Goal: Task Accomplishment & Management: Use online tool/utility

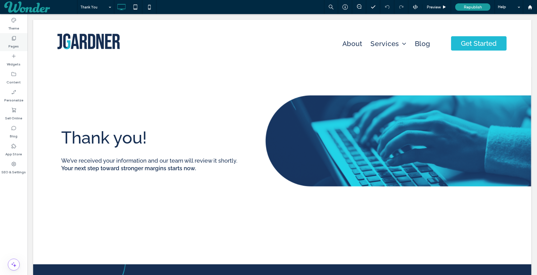
click at [20, 39] on div "Pages" at bounding box center [14, 42] width 28 height 18
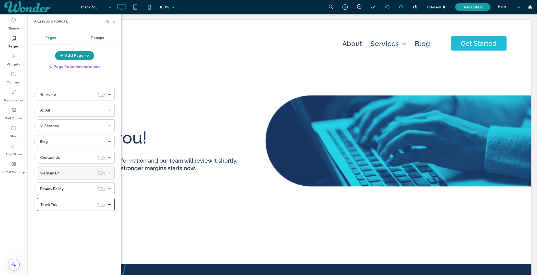
click at [75, 171] on div "Vietnam LP" at bounding box center [67, 173] width 54 height 6
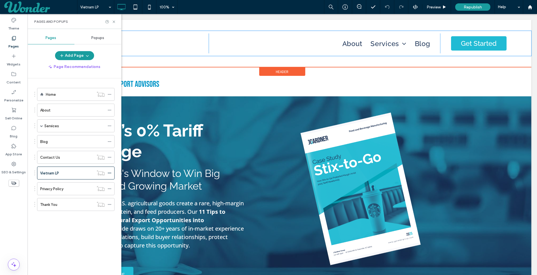
click at [176, 42] on div "Click To Paste" at bounding box center [131, 43] width 154 height 20
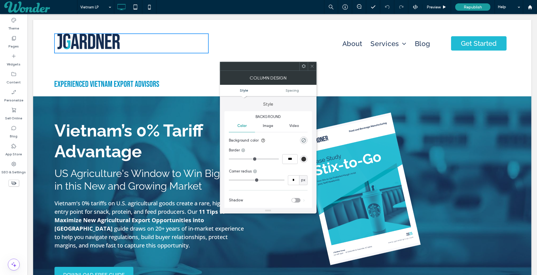
click at [394, 92] on div "experienced vietnam EXPORT ADVISORS Click To Paste Row + Add Section" at bounding box center [282, 82] width 498 height 30
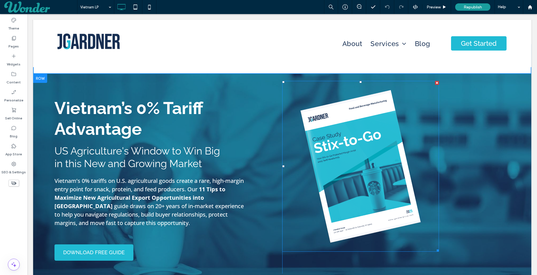
scroll to position [23, 0]
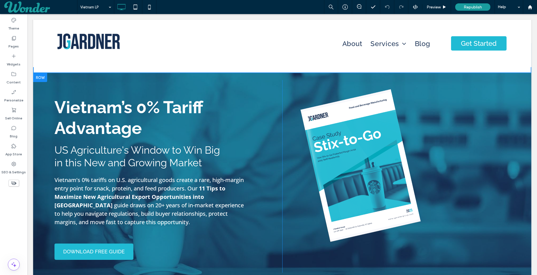
click at [467, 109] on div "Click To Paste" at bounding box center [396, 176] width 228 height 192
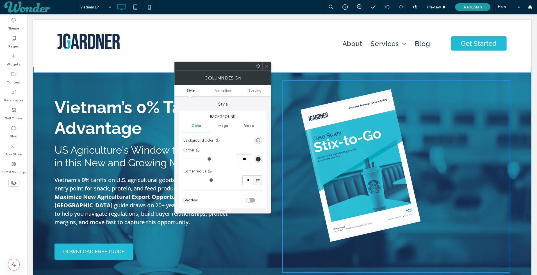
click at [307, 75] on div "Vietnam’s 0% Tariff Advantage US Agriculture's Window to Win Big in this New an…" at bounding box center [282, 176] width 498 height 206
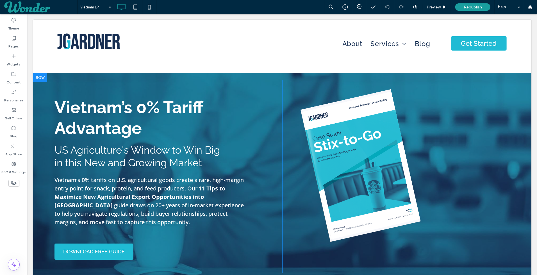
click at [265, 79] on div "Vietnam’s 0% Tariff Advantage US Agriculture's Window to Win Big in this New an…" at bounding box center [282, 176] width 498 height 206
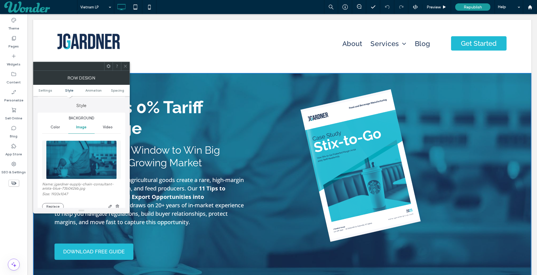
scroll to position [56, 0]
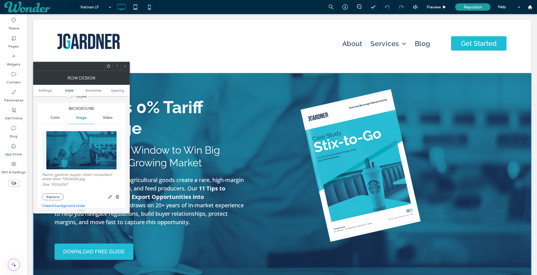
click at [81, 155] on img at bounding box center [81, 150] width 70 height 39
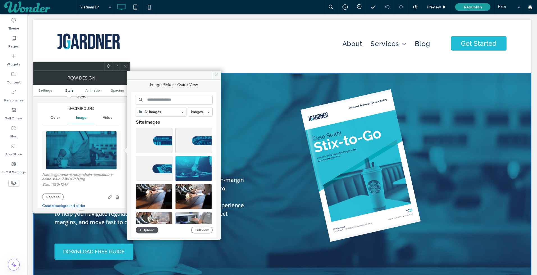
click at [150, 229] on button "Upload" at bounding box center [147, 230] width 23 height 7
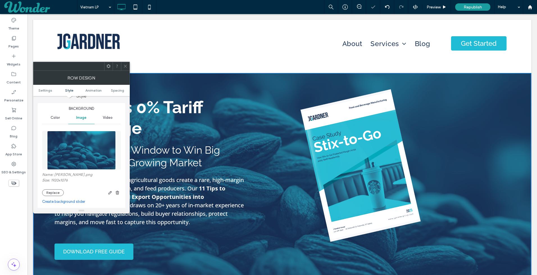
click at [125, 65] on icon at bounding box center [125, 66] width 4 height 4
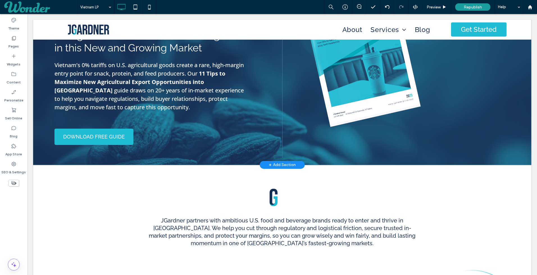
scroll to position [106, 0]
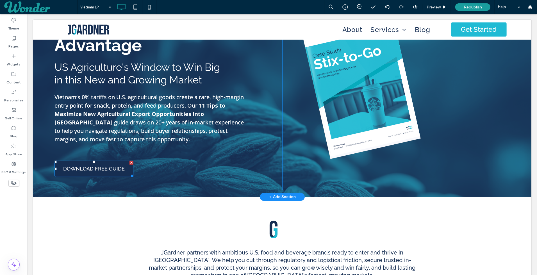
click at [122, 170] on span "DOWNLOAD FREE GUIDE" at bounding box center [94, 169] width 62 height 12
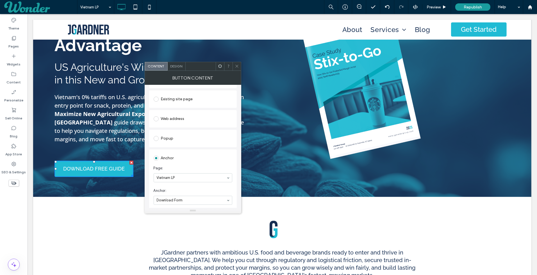
scroll to position [66, 0]
click at [238, 64] on icon at bounding box center [237, 66] width 4 height 4
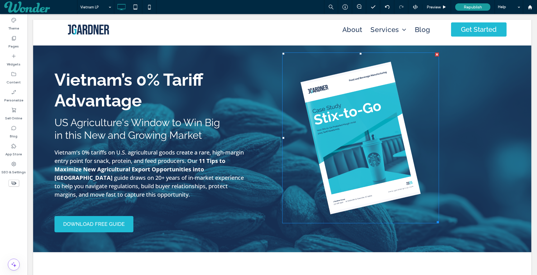
scroll to position [0, 0]
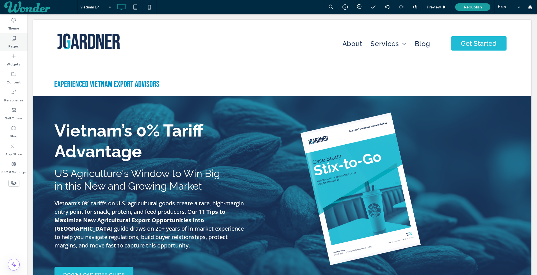
click at [14, 46] on label "Pages" at bounding box center [14, 45] width 10 height 8
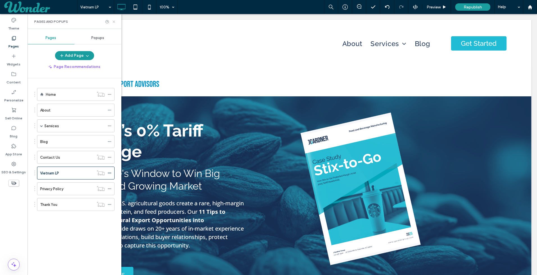
click at [115, 21] on icon at bounding box center [114, 22] width 4 height 4
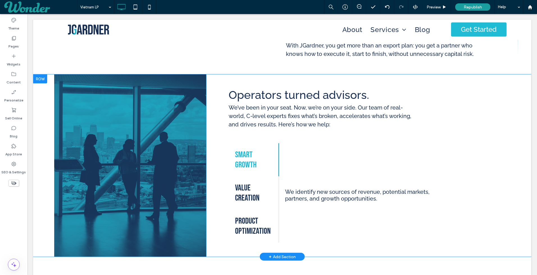
scroll to position [495, 0]
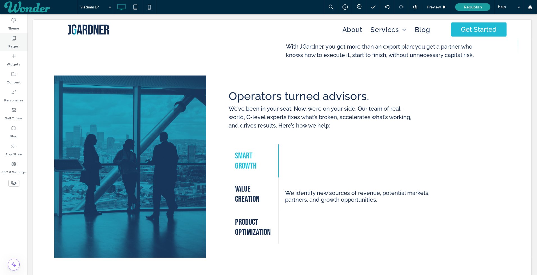
click at [18, 47] on label "Pages" at bounding box center [14, 45] width 10 height 8
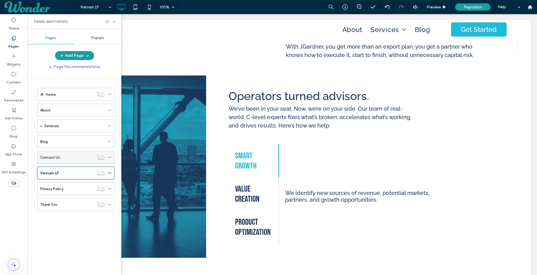
click at [65, 158] on div "Contact Us" at bounding box center [67, 157] width 54 height 6
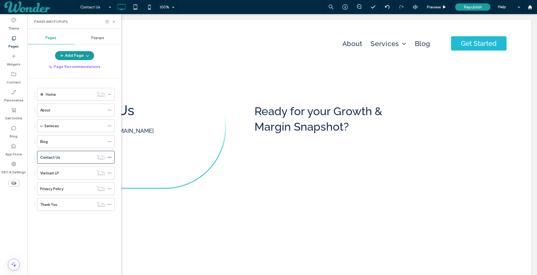
scroll to position [0, 0]
click at [115, 20] on icon at bounding box center [114, 22] width 4 height 4
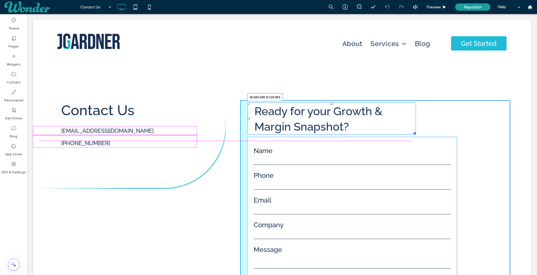
drag, startPoint x: 415, startPoint y: 132, endPoint x: 405, endPoint y: 119, distance: 16.0
click at [405, 119] on div "Ready for your Growth & Margin Snapshot? W:565.599 H:118.993" at bounding box center [331, 119] width 169 height 32
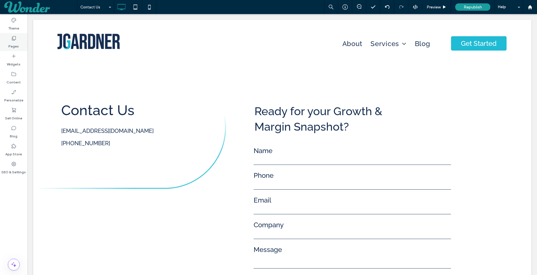
click at [19, 43] on div "Pages" at bounding box center [14, 42] width 28 height 18
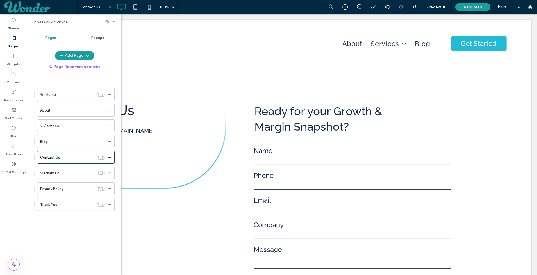
click at [117, 20] on div "Pages and Popups" at bounding box center [75, 21] width 94 height 15
click at [114, 20] on icon at bounding box center [114, 22] width 4 height 4
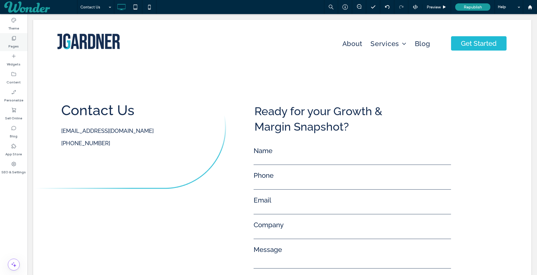
click at [15, 44] on label "Pages" at bounding box center [14, 45] width 10 height 8
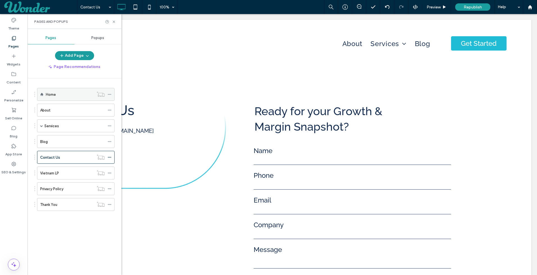
click at [53, 95] on label "Home" at bounding box center [51, 95] width 10 height 10
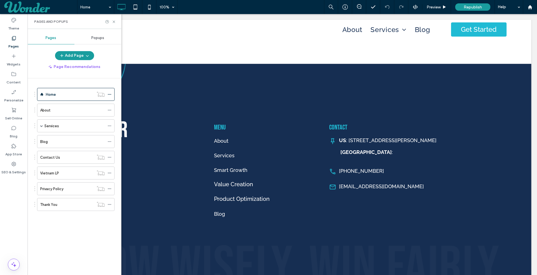
scroll to position [1743, 0]
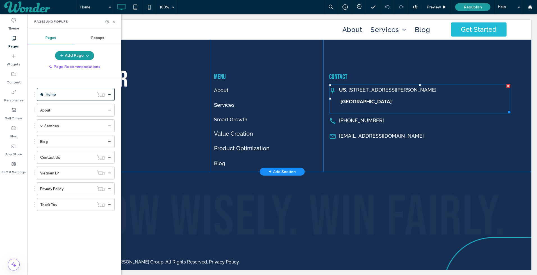
click at [363, 104] on span at bounding box center [419, 98] width 181 height 29
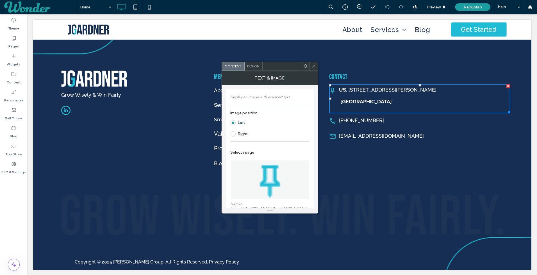
click at [363, 99] on p "[GEOGRAPHIC_DATA] :" at bounding box center [419, 102] width 181 height 6
click at [360, 99] on p "[GEOGRAPHIC_DATA] :" at bounding box center [419, 102] width 181 height 6
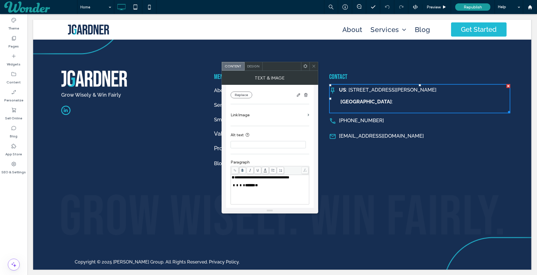
scroll to position [140, 0]
click at [257, 182] on div "******* *" at bounding box center [270, 181] width 77 height 4
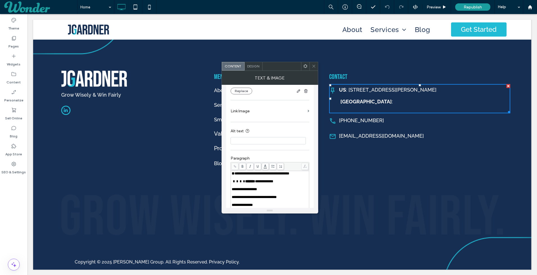
click at [231, 189] on div "**********" at bounding box center [270, 195] width 78 height 48
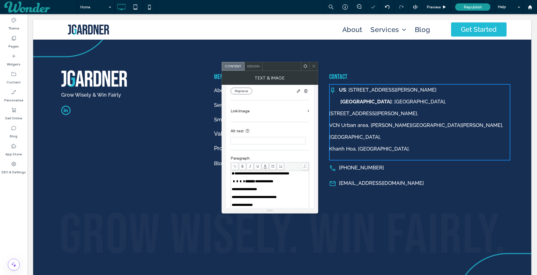
click at [232, 189] on span "**********" at bounding box center [244, 189] width 25 height 4
click at [232, 190] on span "**********" at bounding box center [244, 189] width 25 height 4
click at [232, 191] on span "**********" at bounding box center [254, 189] width 45 height 4
click at [231, 194] on div "**********" at bounding box center [270, 189] width 78 height 37
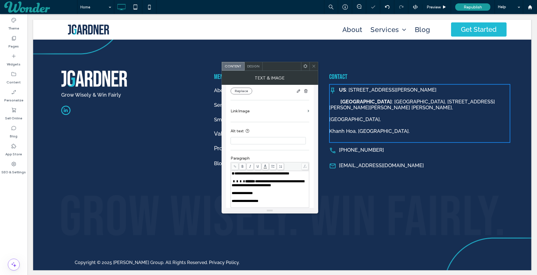
click at [232, 193] on span "**********" at bounding box center [242, 193] width 21 height 4
click at [232, 195] on span "**********" at bounding box center [245, 193] width 27 height 4
click at [264, 191] on span "**********" at bounding box center [270, 185] width 77 height 12
click at [245, 183] on span "*******" at bounding box center [250, 181] width 10 height 4
click at [313, 68] on span at bounding box center [314, 66] width 4 height 8
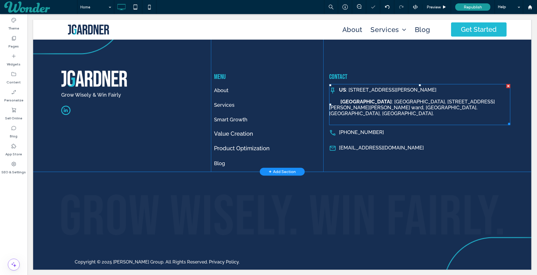
click at [378, 101] on span at bounding box center [419, 104] width 181 height 41
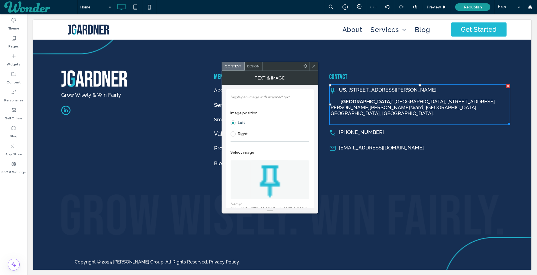
click at [252, 68] on div "Design" at bounding box center [254, 66] width 18 height 8
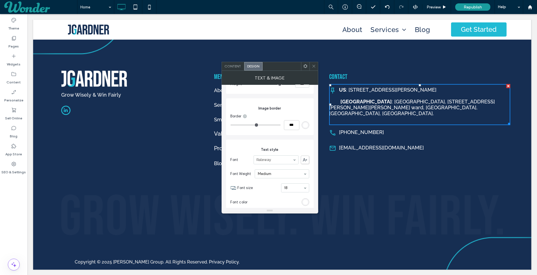
scroll to position [133, 0]
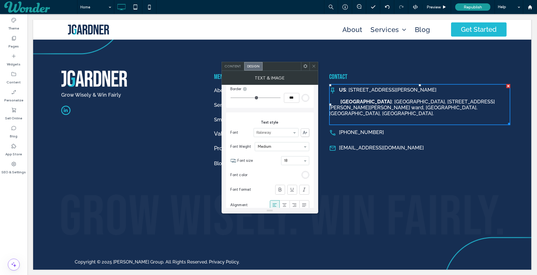
click at [236, 65] on span "Content" at bounding box center [233, 66] width 17 height 4
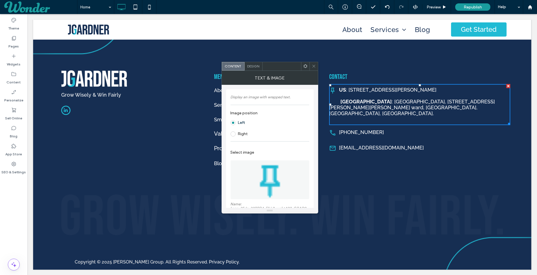
scroll to position [140, 0]
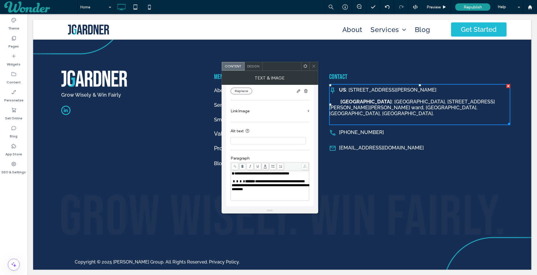
click at [288, 187] on span "**********" at bounding box center [270, 185] width 77 height 12
click at [313, 65] on icon at bounding box center [314, 66] width 4 height 4
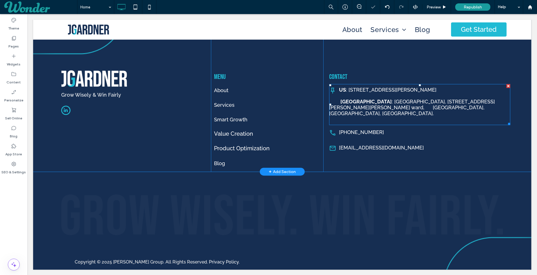
click at [348, 102] on span at bounding box center [419, 104] width 181 height 41
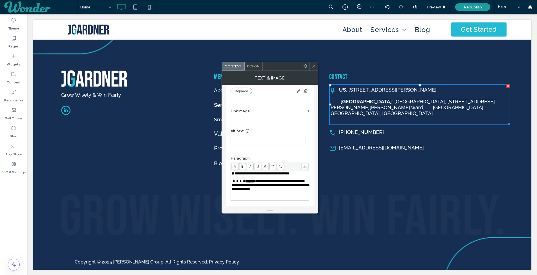
click at [290, 187] on span "**********" at bounding box center [270, 185] width 77 height 12
click at [313, 65] on icon at bounding box center [314, 66] width 4 height 4
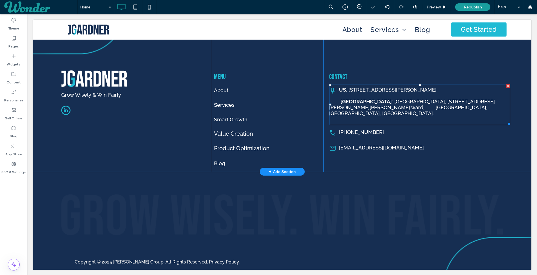
click at [351, 99] on span at bounding box center [419, 104] width 181 height 41
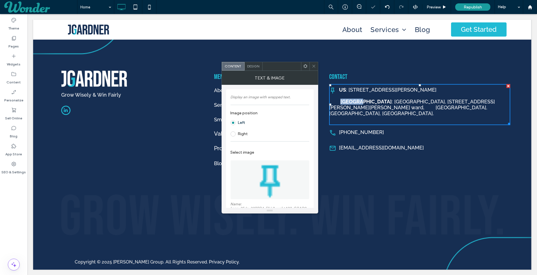
click at [351, 99] on strong "[GEOGRAPHIC_DATA]" at bounding box center [365, 102] width 51 height 6
click at [346, 106] on p "Vietnam : [GEOGRAPHIC_DATA], [STREET_ADDRESS][PERSON_NAME][PERSON_NAME] [PERSON…" at bounding box center [419, 108] width 181 height 18
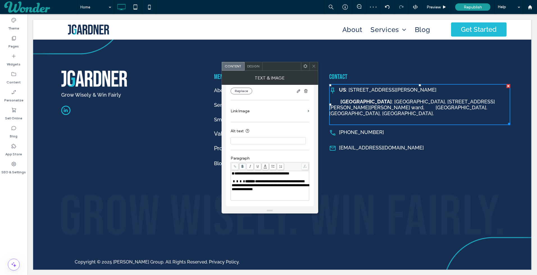
click at [289, 187] on span "**********" at bounding box center [270, 185] width 77 height 12
click at [314, 67] on icon at bounding box center [314, 66] width 4 height 4
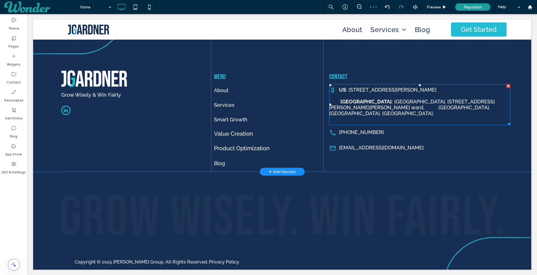
click at [377, 100] on span at bounding box center [419, 104] width 181 height 41
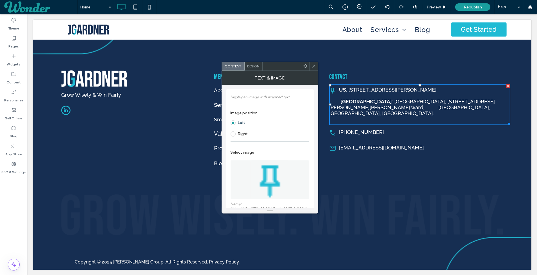
click at [312, 65] on icon at bounding box center [314, 66] width 4 height 4
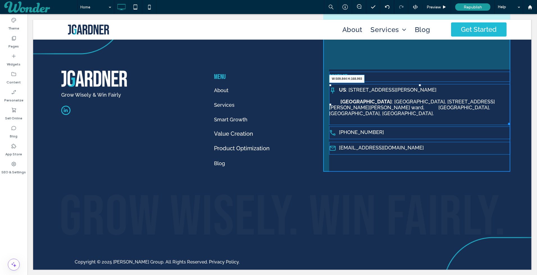
drag, startPoint x: 509, startPoint y: 116, endPoint x: 471, endPoint y: 113, distance: 38.0
click at [471, 113] on div "US : [STREET_ADDRESS][PERSON_NAME] [GEOGRAPHIC_DATA] : [GEOGRAPHIC_DATA], 02 To…" at bounding box center [419, 104] width 181 height 41
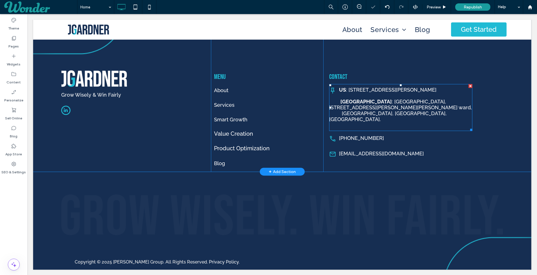
click at [399, 116] on span at bounding box center [400, 107] width 143 height 47
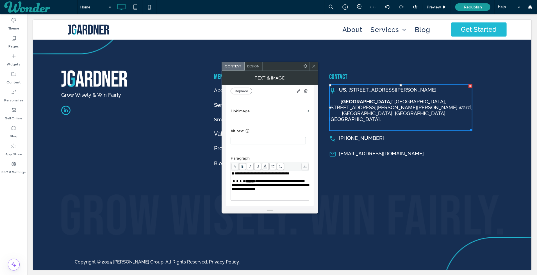
click at [242, 194] on div "Rich Text Editor" at bounding box center [270, 193] width 77 height 4
drag, startPoint x: 295, startPoint y: 185, endPoint x: 288, endPoint y: 185, distance: 7.6
click at [288, 185] on span "**********" at bounding box center [270, 185] width 77 height 12
click at [260, 186] on span "**********" at bounding box center [270, 185] width 77 height 12
click at [313, 66] on icon at bounding box center [314, 66] width 4 height 4
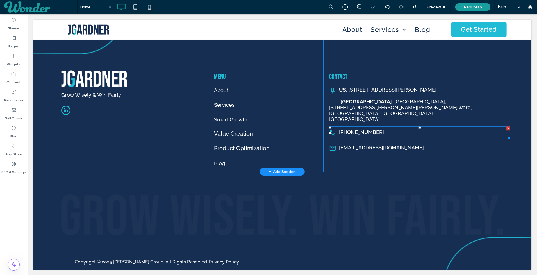
click at [370, 106] on span at bounding box center [400, 104] width 143 height 41
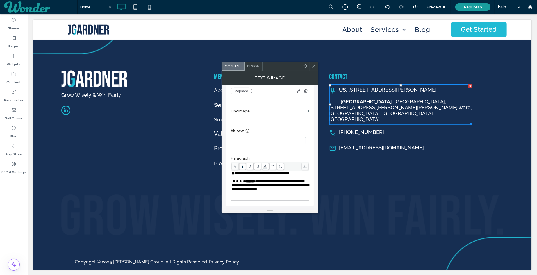
click at [266, 186] on span "**********" at bounding box center [270, 185] width 77 height 12
click at [334, 181] on div "Grow Wisely & Win Fairly Click To Paste Menu About Services Smart Growth Value …" at bounding box center [282, 141] width 498 height 256
click at [315, 65] on icon at bounding box center [314, 66] width 4 height 4
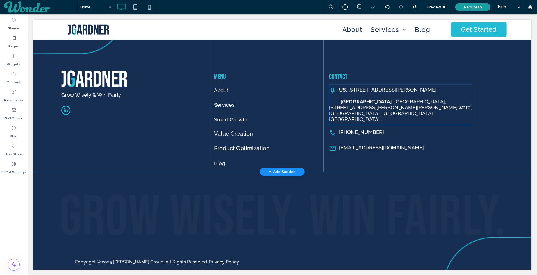
click at [340, 104] on span at bounding box center [400, 104] width 143 height 41
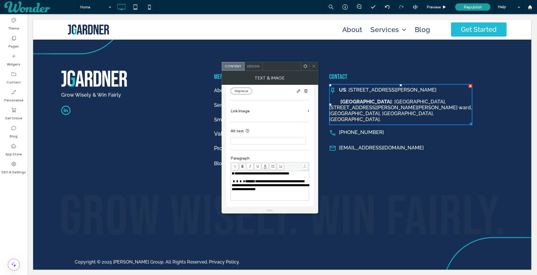
click at [266, 185] on span "**********" at bounding box center [270, 185] width 77 height 12
click at [315, 65] on icon at bounding box center [314, 66] width 4 height 4
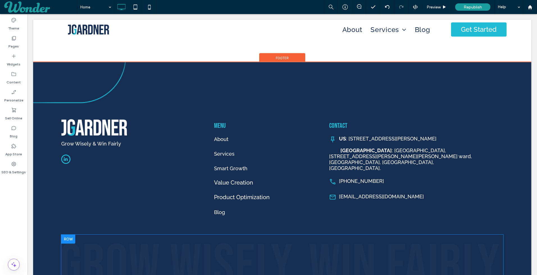
scroll to position [1693, 0]
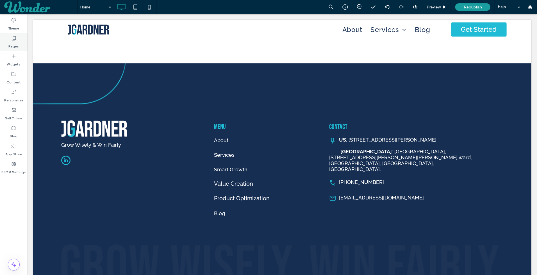
click at [17, 44] on label "Pages" at bounding box center [14, 45] width 10 height 8
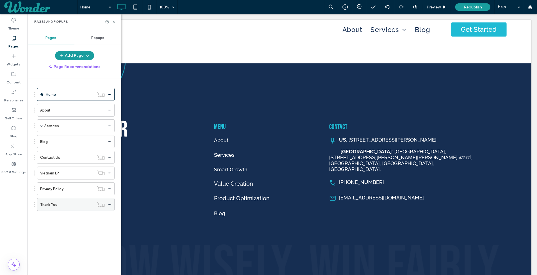
click at [64, 203] on div "Thank You" at bounding box center [67, 205] width 54 height 6
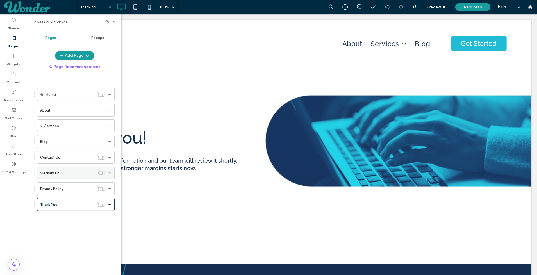
click at [73, 168] on div "Vietnam LP" at bounding box center [67, 173] width 54 height 12
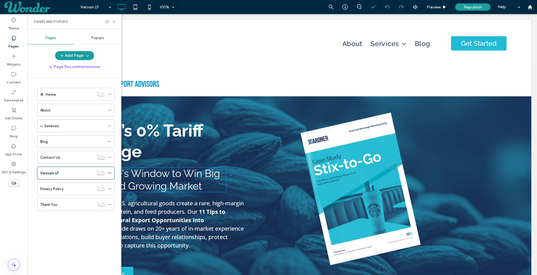
scroll to position [131, 0]
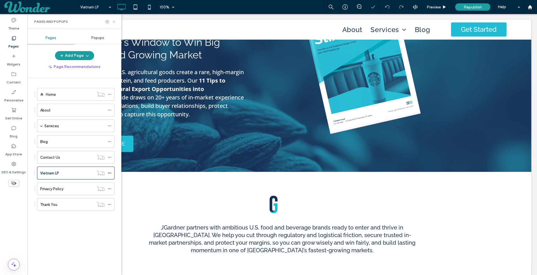
click at [112, 22] on icon at bounding box center [114, 22] width 4 height 4
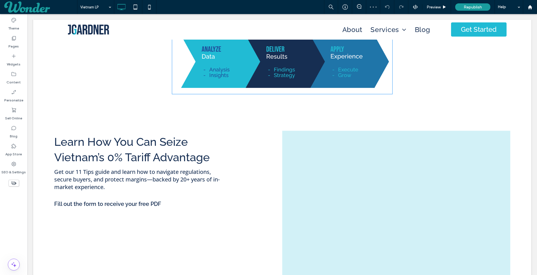
scroll to position [1084, 0]
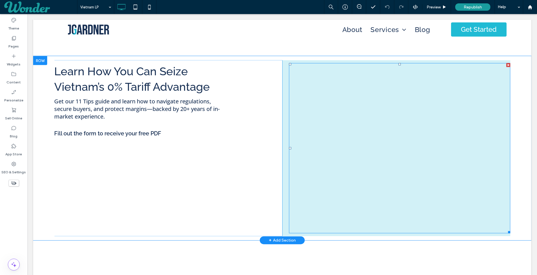
click at [299, 63] on span at bounding box center [399, 148] width 221 height 170
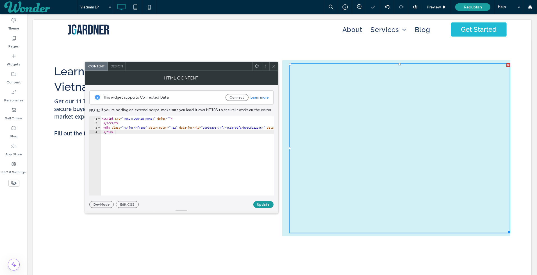
drag, startPoint x: 187, startPoint y: 162, endPoint x: 82, endPoint y: 115, distance: 114.9
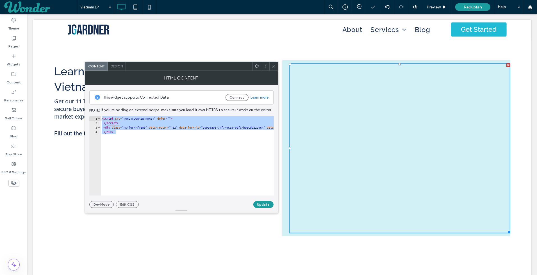
paste textarea "**********"
type textarea "**********"
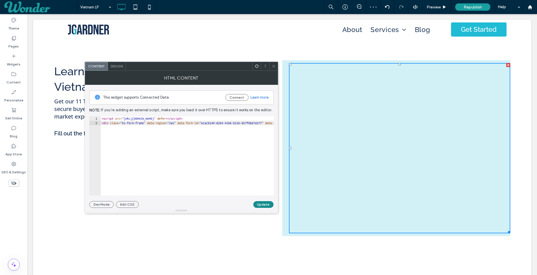
click at [259, 203] on button "Update" at bounding box center [263, 204] width 20 height 7
click at [273, 65] on icon at bounding box center [274, 66] width 4 height 4
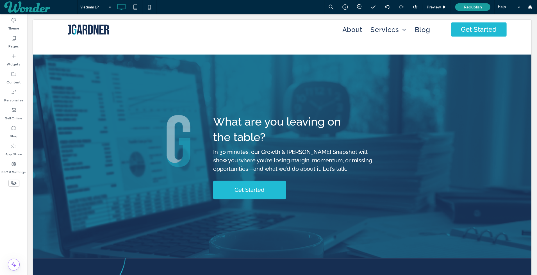
scroll to position [1524, 0]
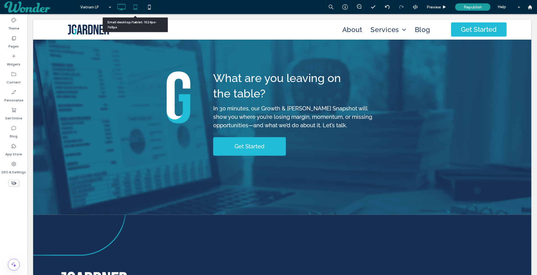
click at [134, 8] on icon at bounding box center [135, 6] width 11 height 11
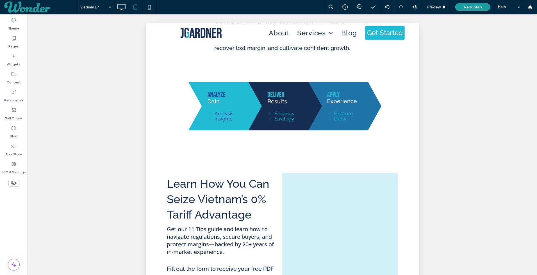
scroll to position [1348, 0]
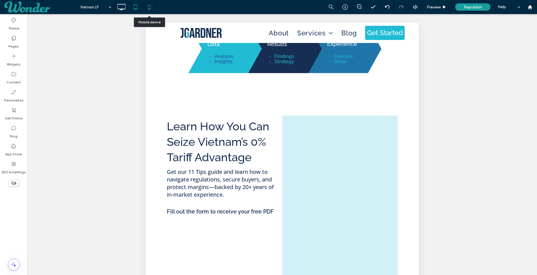
click at [150, 8] on icon at bounding box center [149, 6] width 11 height 11
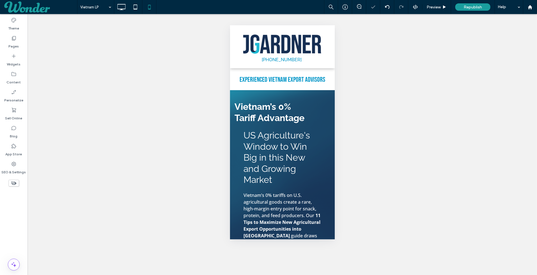
scroll to position [0, 0]
click at [121, 3] on icon at bounding box center [121, 6] width 11 height 11
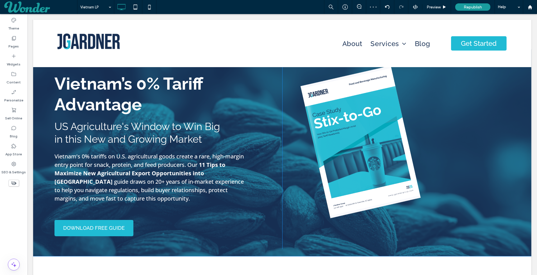
scroll to position [32, 0]
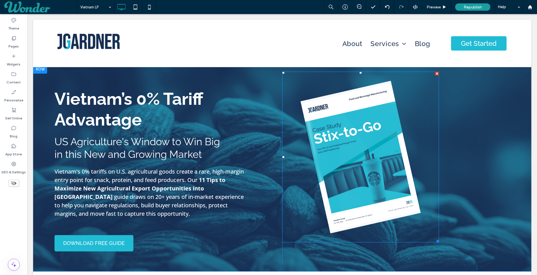
click at [337, 141] on img at bounding box center [360, 157] width 157 height 171
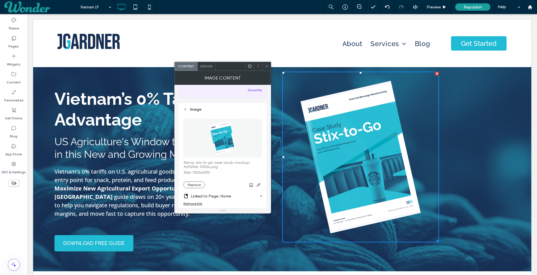
scroll to position [36, 0]
click at [220, 139] on img at bounding box center [223, 137] width 36 height 39
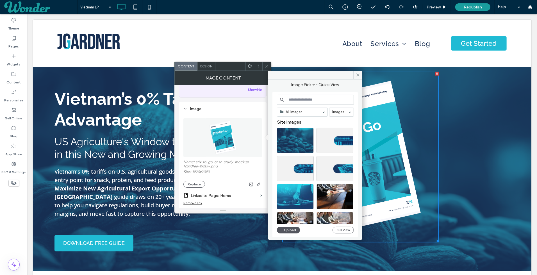
click at [282, 230] on icon "button" at bounding box center [281, 230] width 3 height 4
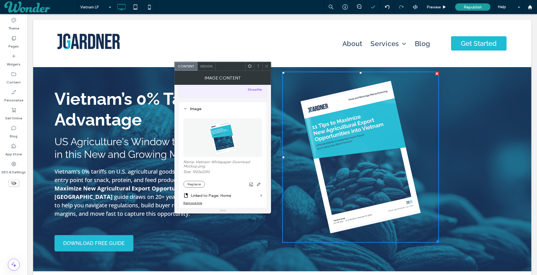
click at [266, 65] on use at bounding box center [266, 66] width 3 height 3
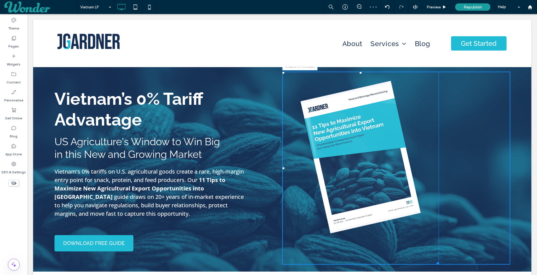
drag, startPoint x: 437, startPoint y: 240, endPoint x: 471, endPoint y: 264, distance: 41.2
click at [471, 264] on div "W:629.549 H:686.259 Click To Paste" at bounding box center [396, 168] width 228 height 193
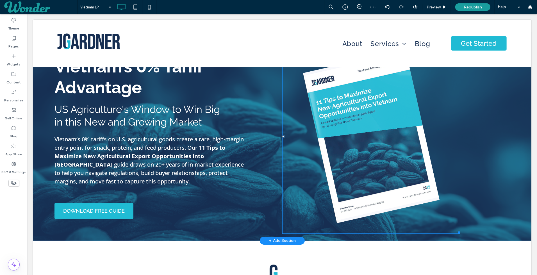
scroll to position [65, 0]
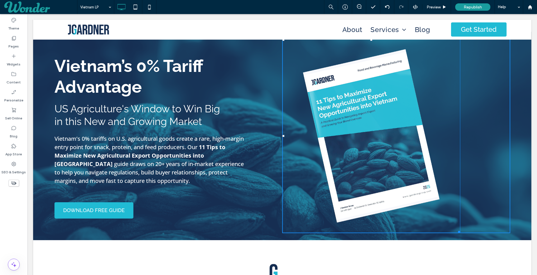
drag, startPoint x: 458, startPoint y: 232, endPoint x: 467, endPoint y: 237, distance: 10.9
click at [467, 233] on div "W:642.387 H:700.26 Click To Paste" at bounding box center [396, 136] width 228 height 194
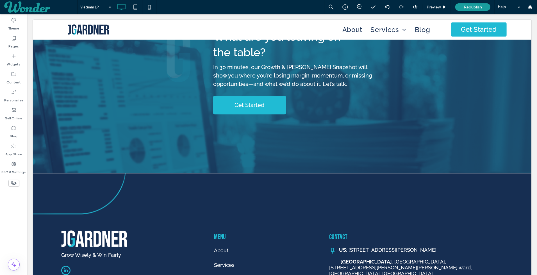
scroll to position [1732, 0]
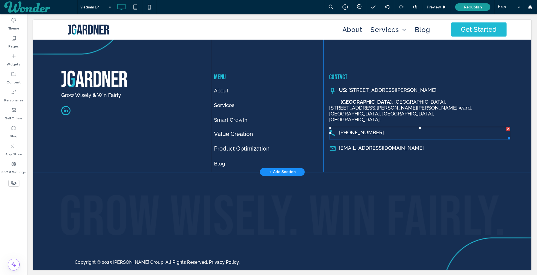
click at [362, 127] on span at bounding box center [419, 133] width 181 height 13
click at [362, 129] on p "[PHONE_NUMBER]" at bounding box center [419, 132] width 181 height 6
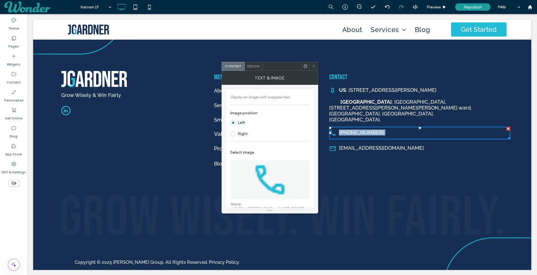
click at [362, 129] on p "[PHONE_NUMBER]" at bounding box center [419, 132] width 181 height 6
copy div "[PHONE_NUMBER]"
click at [314, 64] on icon at bounding box center [314, 66] width 4 height 4
